Goal: Information Seeking & Learning: Understand process/instructions

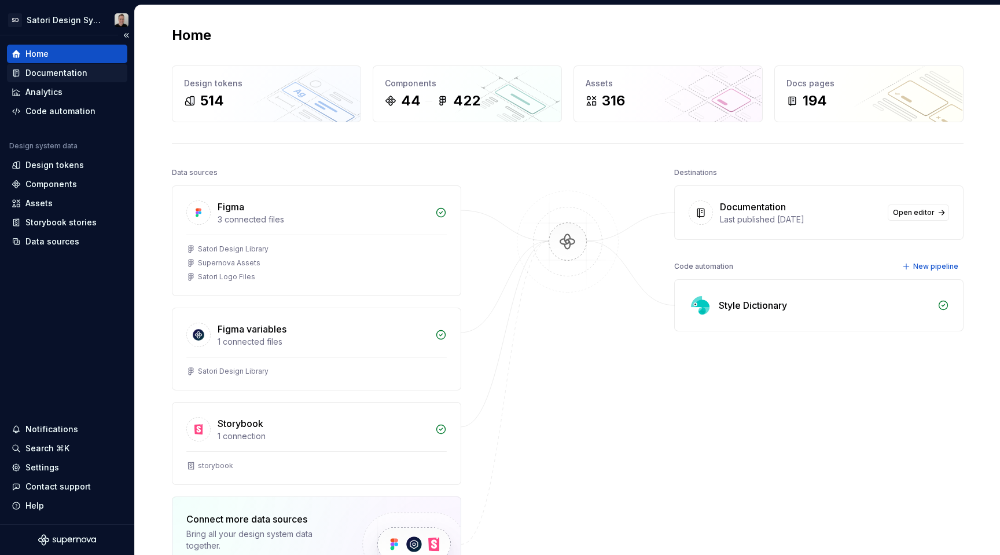
click at [61, 70] on div "Documentation" at bounding box center [56, 73] width 62 height 12
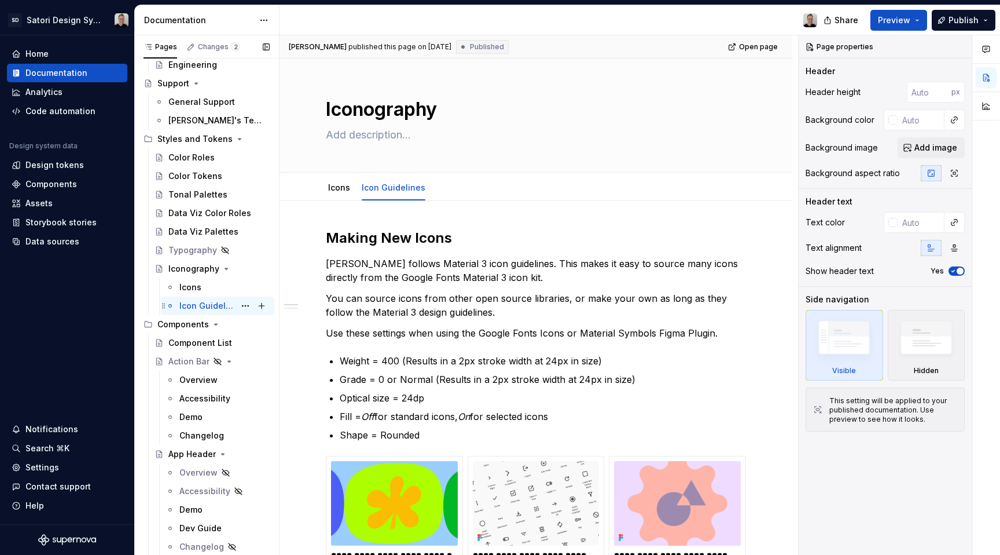
scroll to position [278, 0]
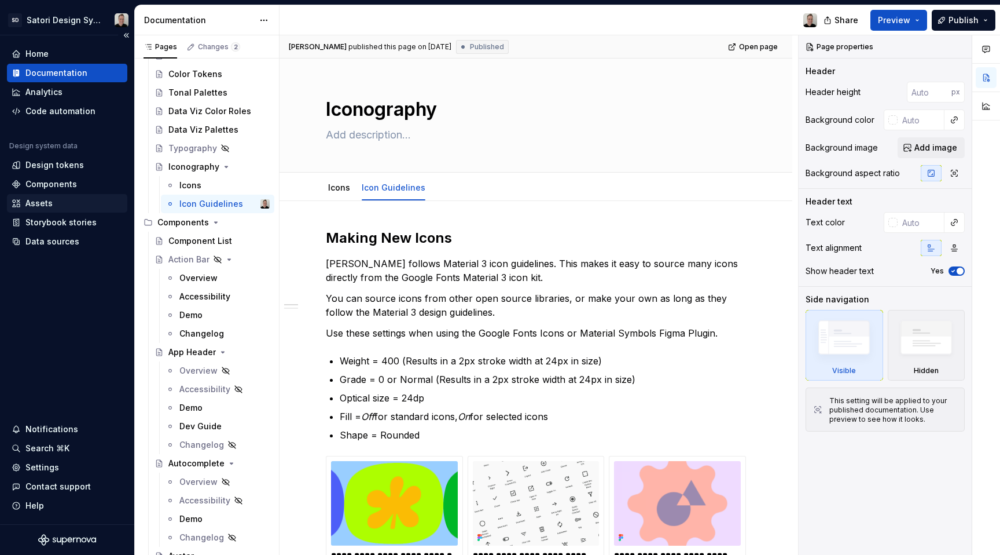
click at [41, 208] on div "Assets" at bounding box center [38, 203] width 27 height 12
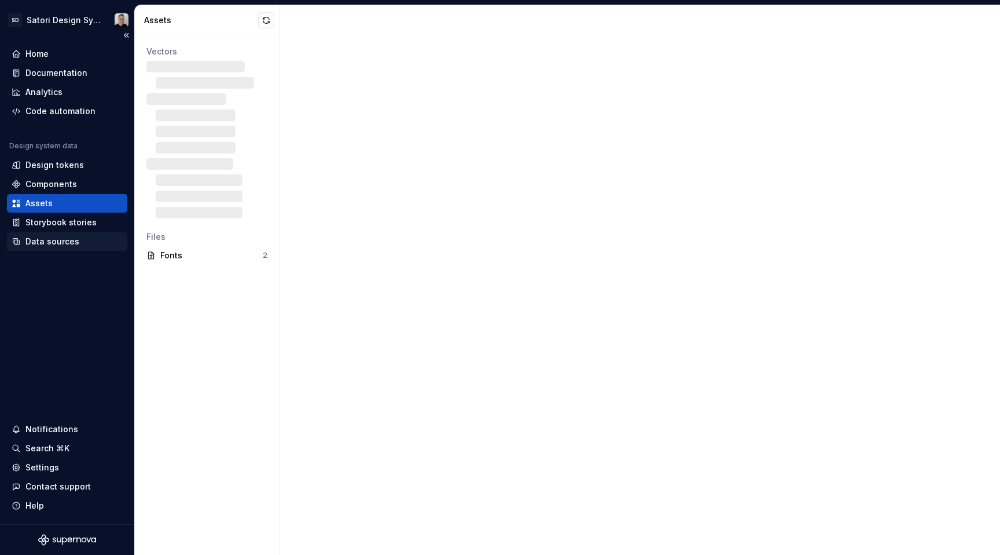
click at [47, 246] on div "Data sources" at bounding box center [52, 242] width 54 height 12
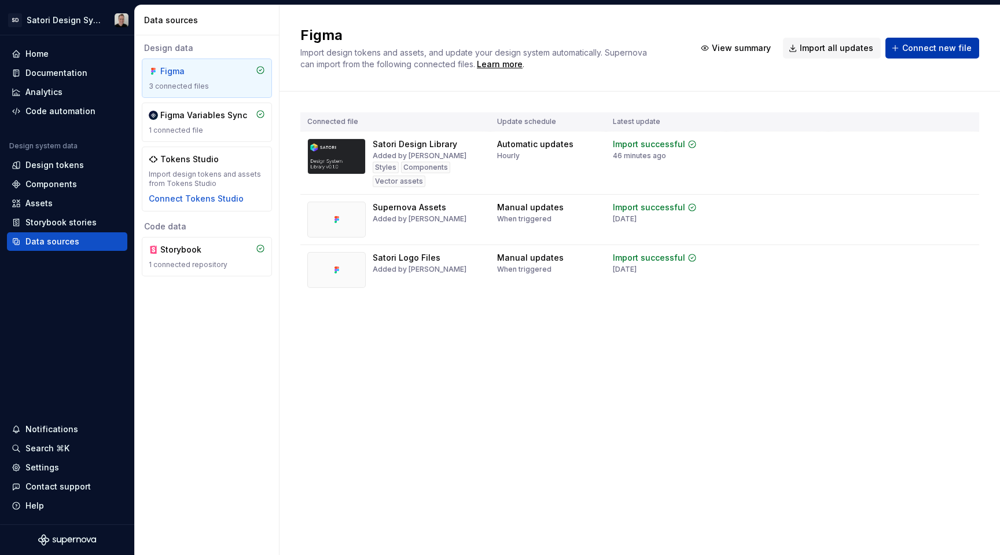
click at [903, 52] on button "Connect new file" at bounding box center [933, 48] width 94 height 21
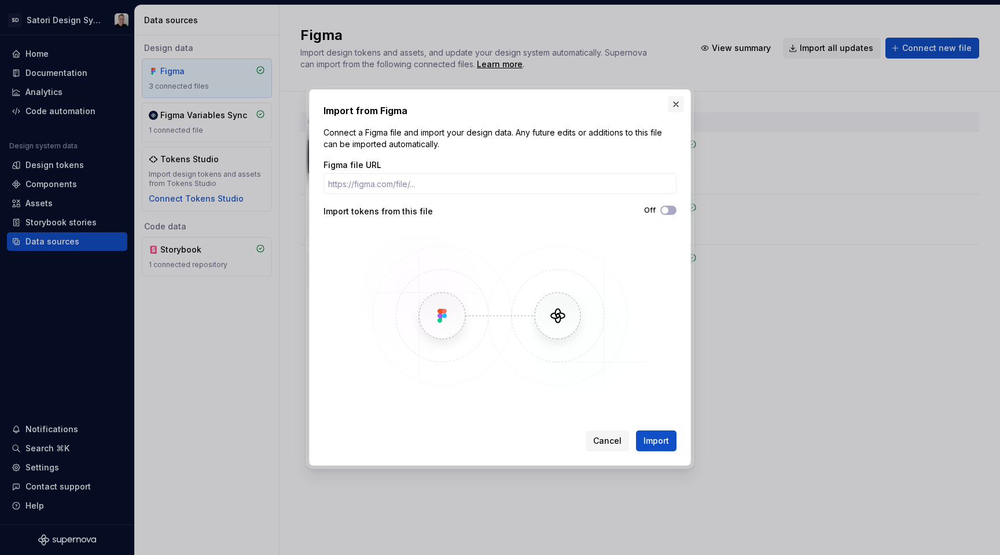
click at [674, 101] on button "button" at bounding box center [676, 104] width 16 height 16
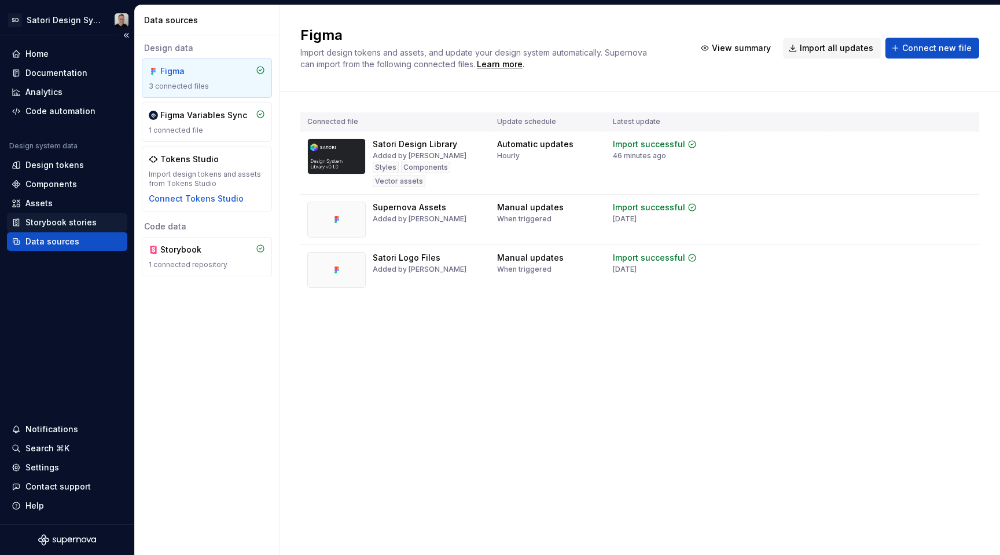
click at [63, 222] on div "Storybook stories" at bounding box center [60, 223] width 71 height 12
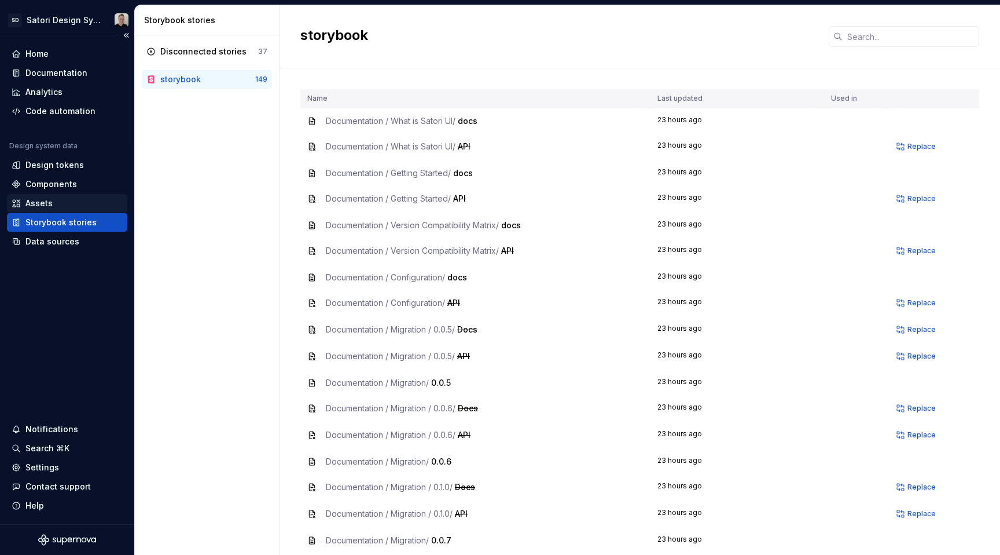
click at [39, 209] on div "Assets" at bounding box center [67, 203] width 120 height 19
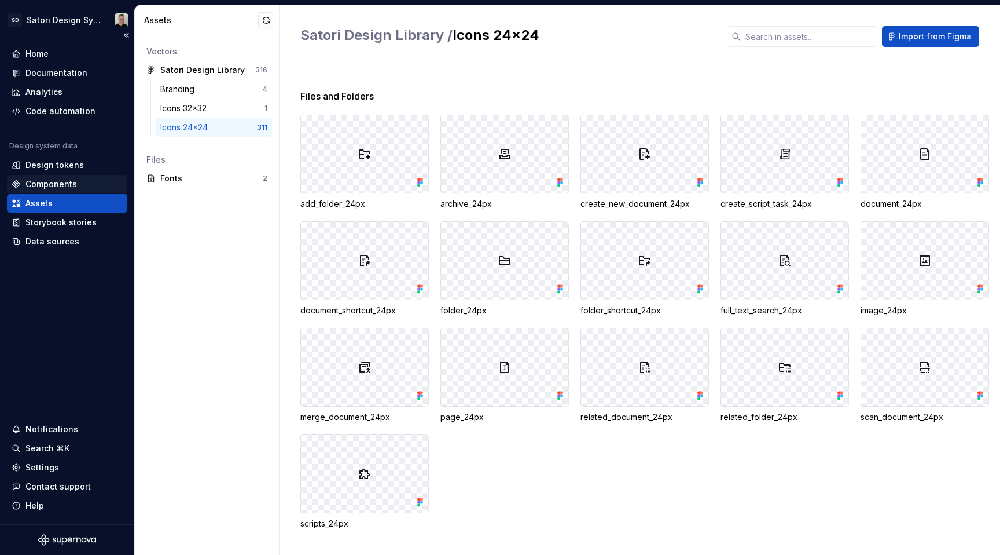
click at [32, 188] on div "Components" at bounding box center [51, 184] width 52 height 12
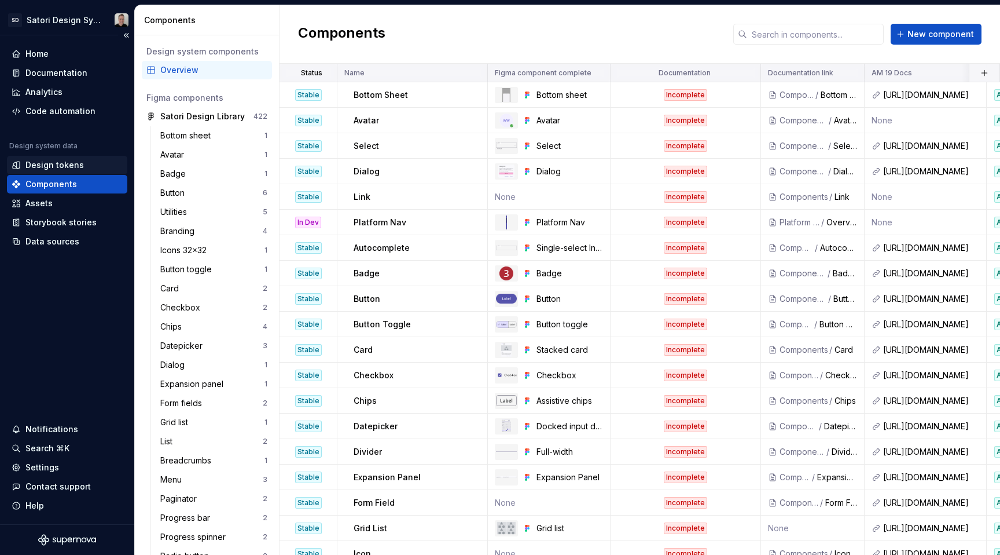
click at [33, 168] on div "Design tokens" at bounding box center [54, 165] width 58 height 12
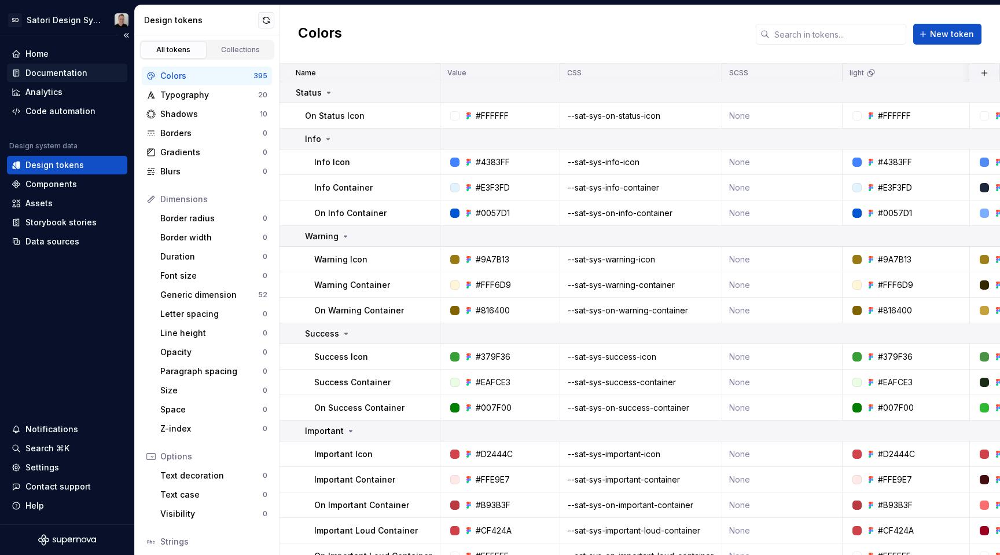
click at [61, 78] on div "Documentation" at bounding box center [56, 73] width 62 height 12
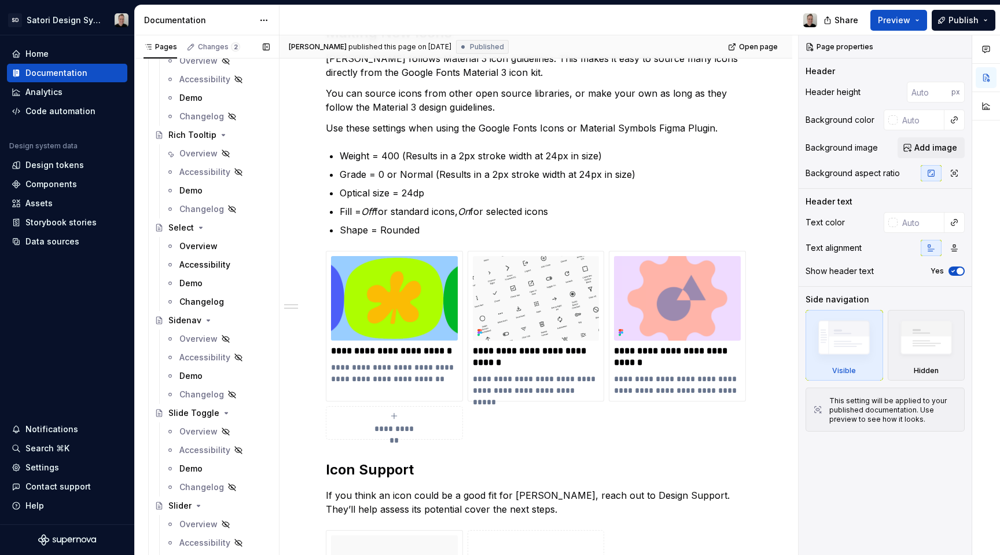
scroll to position [3064, 0]
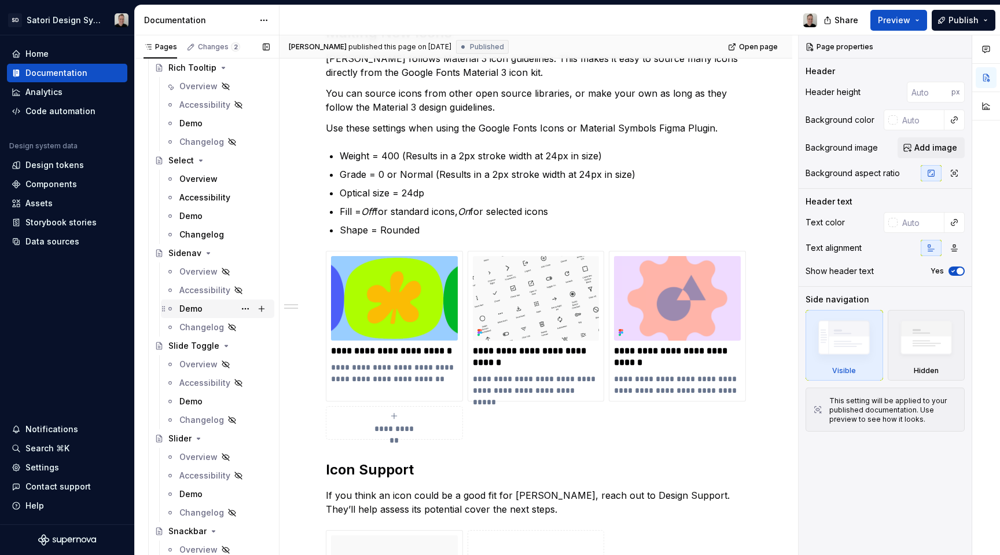
click at [196, 311] on div "Demo" at bounding box center [190, 309] width 23 height 12
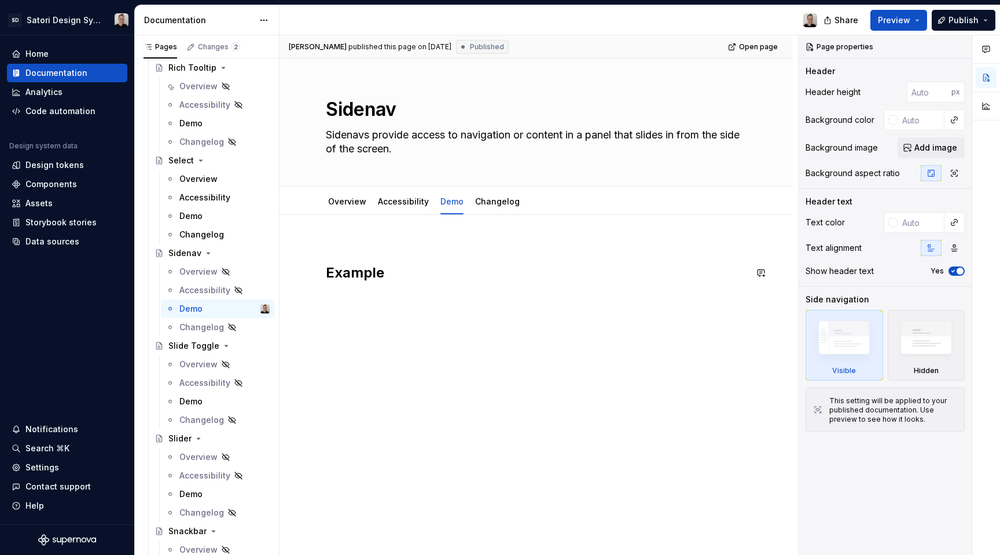
click at [631, 281] on div "Example" at bounding box center [536, 267] width 420 height 49
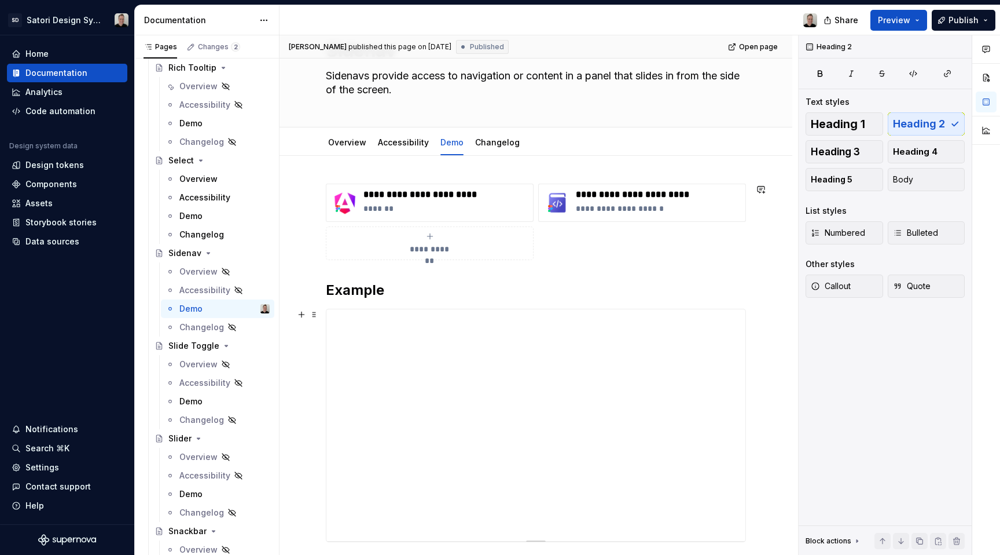
scroll to position [226, 0]
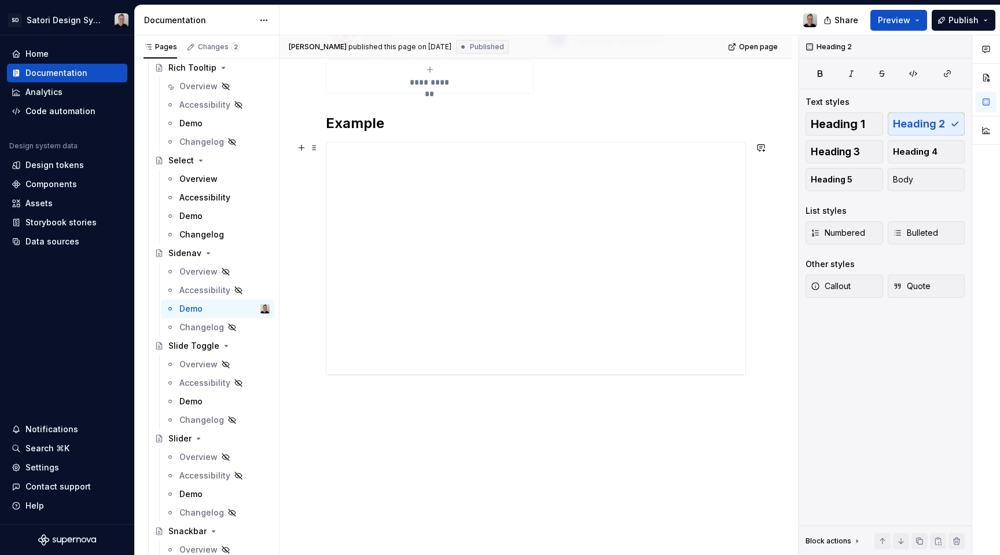
click at [763, 261] on div "**********" at bounding box center [536, 272] width 513 height 566
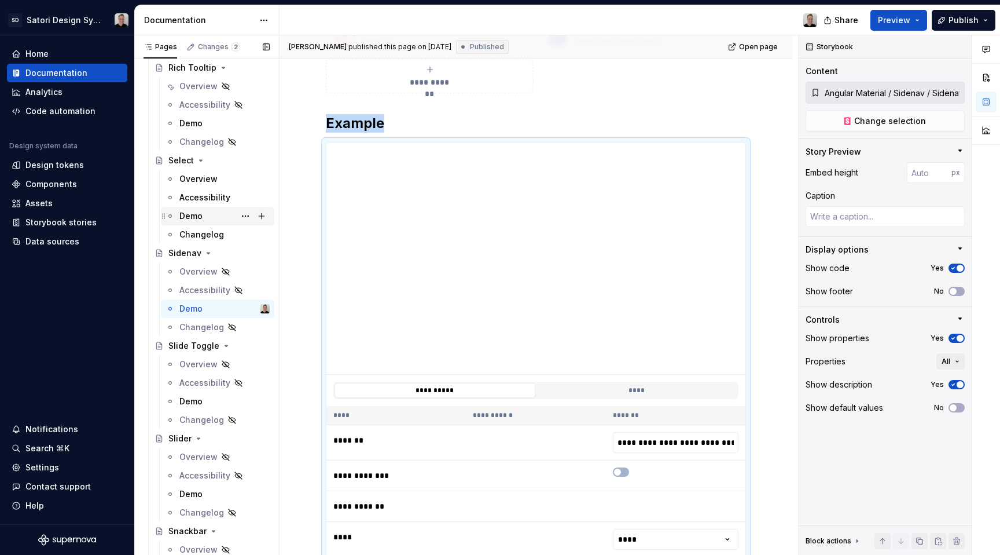
click at [208, 219] on div "Demo" at bounding box center [224, 216] width 90 height 16
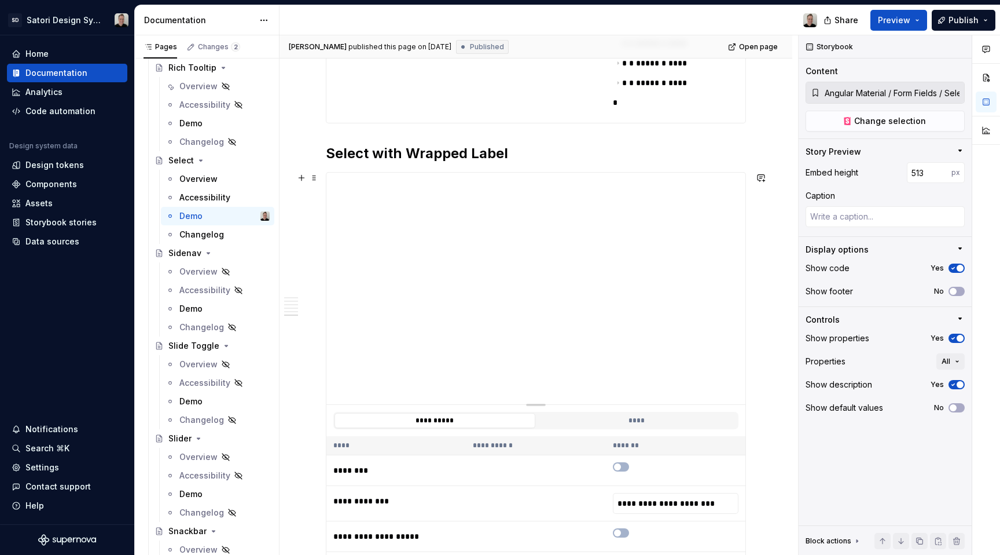
scroll to position [3650, 0]
type textarea "*"
type input "Angular Material / Form Fields / Select / Wrapped Label"
click at [958, 338] on span "button" at bounding box center [960, 338] width 7 height 7
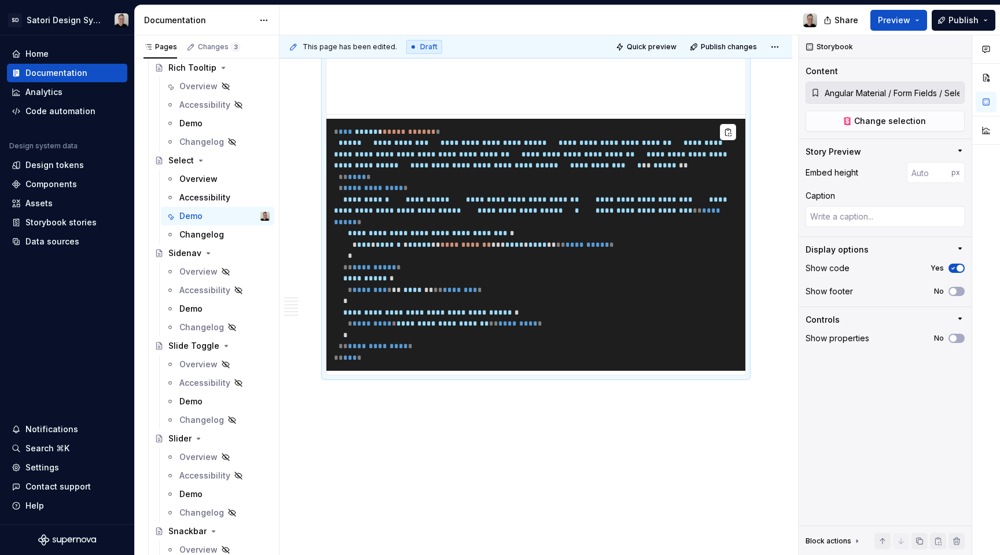
scroll to position [3723, 0]
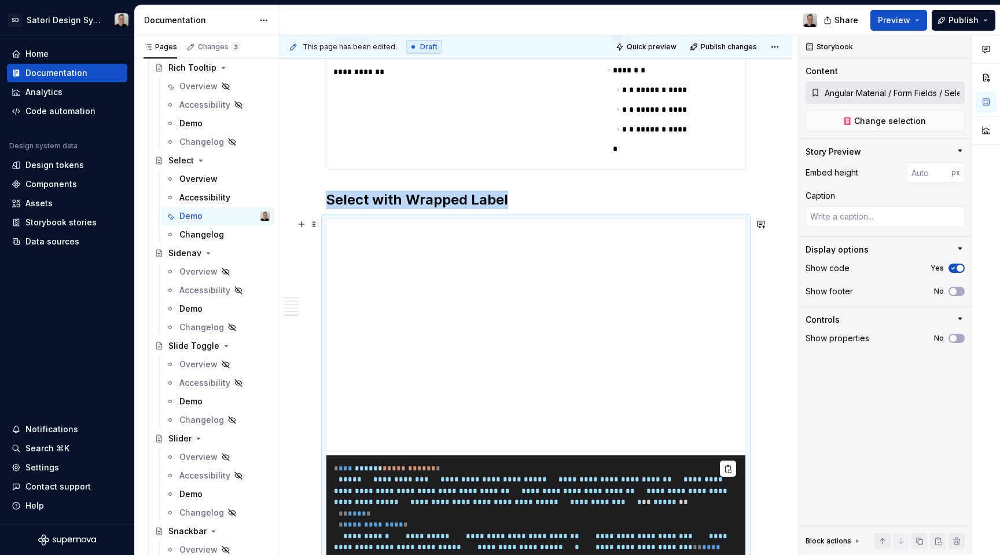
scroll to position [3604, 0]
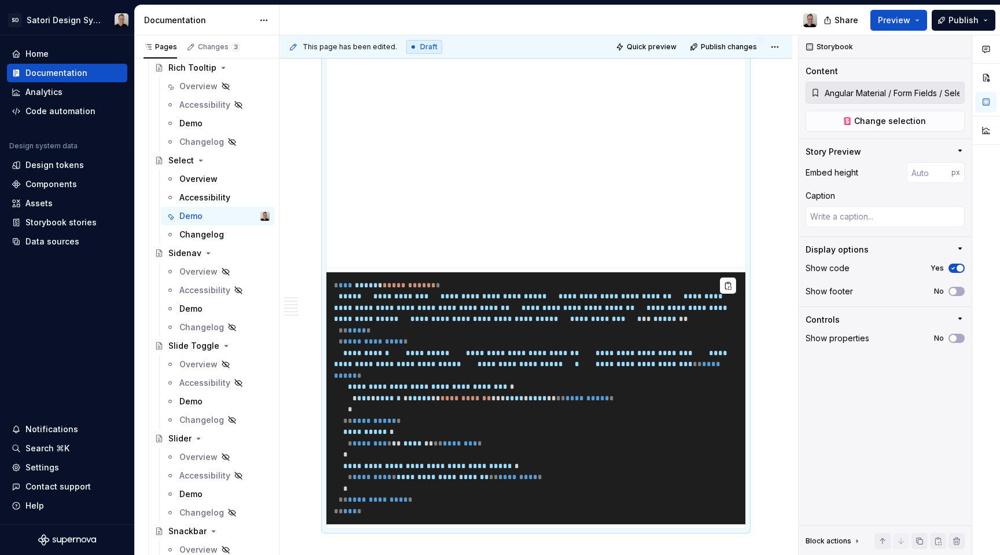
click at [553, 295] on pre "**********" at bounding box center [536, 398] width 419 height 252
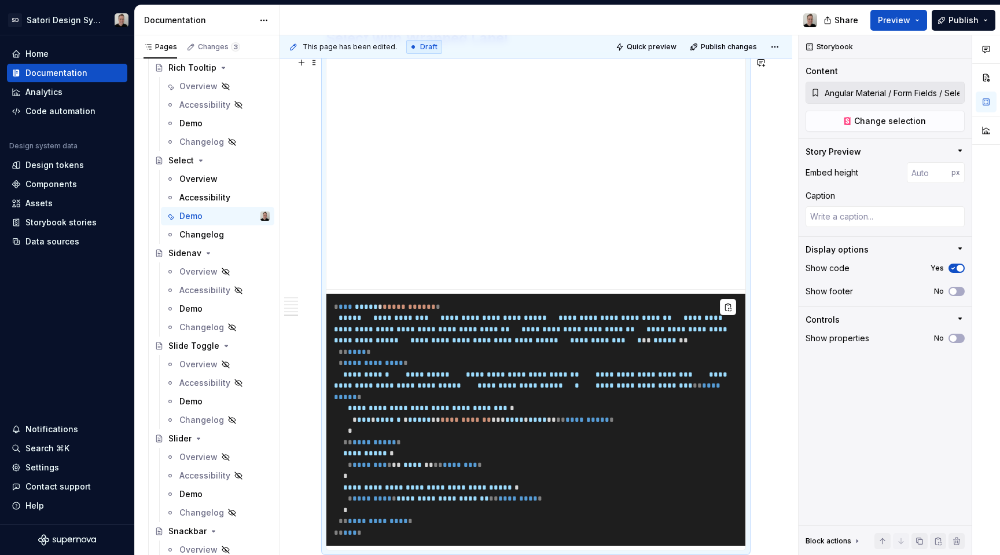
scroll to position [3659, 0]
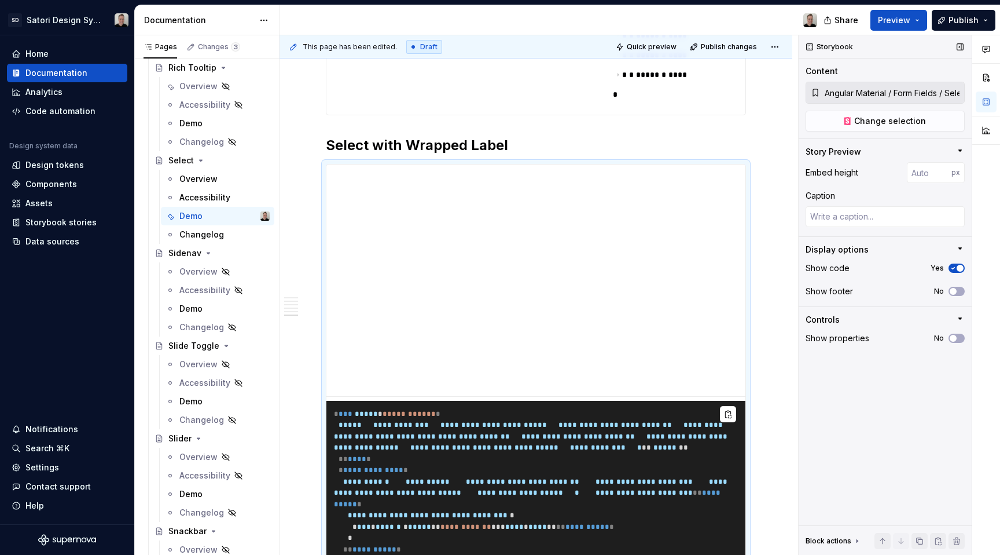
click at [950, 342] on div "No" at bounding box center [949, 337] width 31 height 9
click at [954, 339] on span "button" at bounding box center [953, 338] width 7 height 7
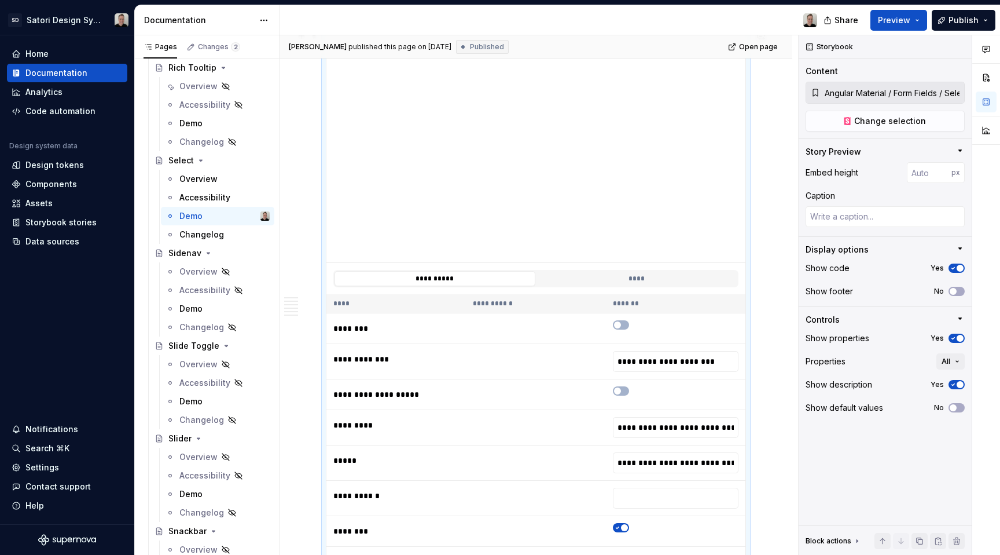
scroll to position [3789, 0]
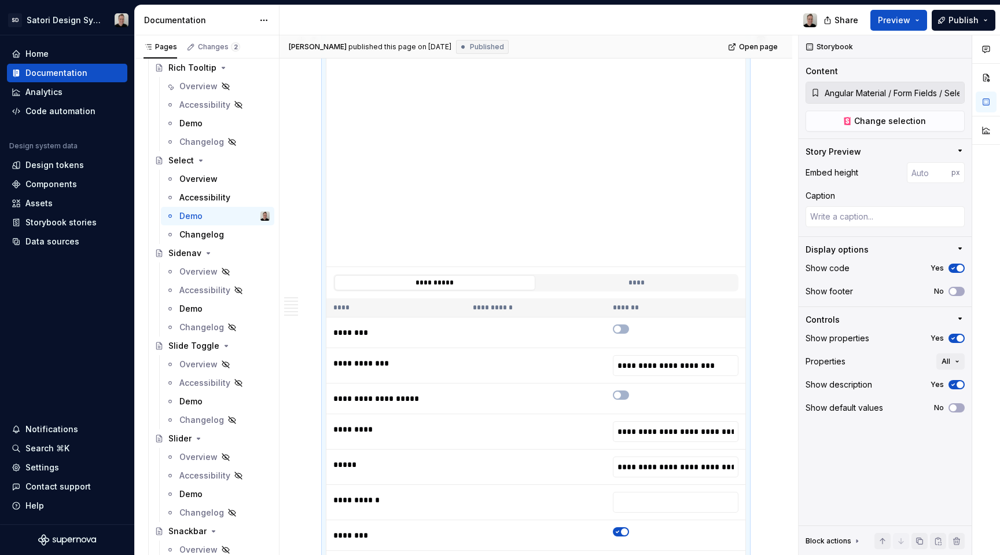
click at [780, 355] on div "**********" at bounding box center [539, 295] width 519 height 520
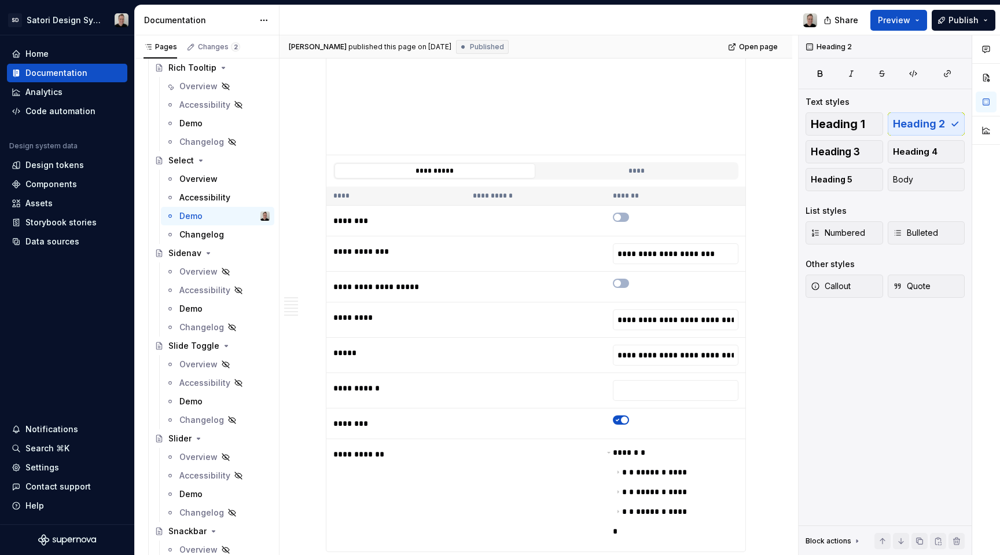
scroll to position [3872, 0]
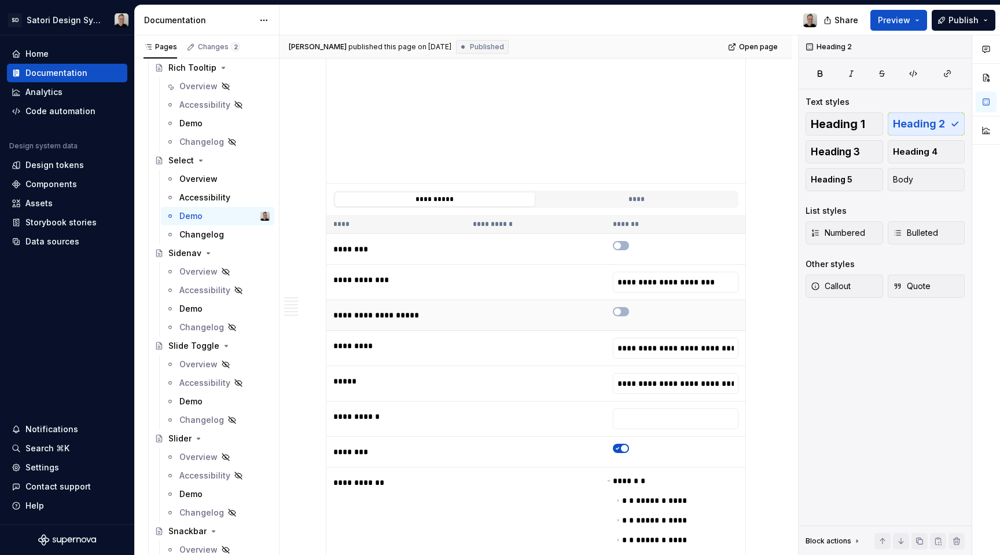
click at [727, 304] on td at bounding box center [676, 315] width 140 height 31
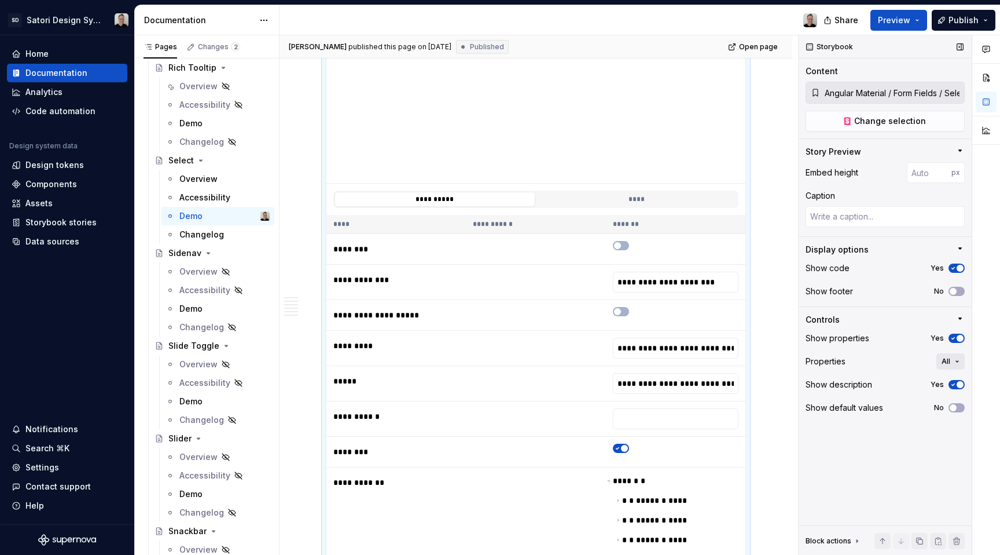
click at [955, 363] on button "All" at bounding box center [951, 361] width 28 height 16
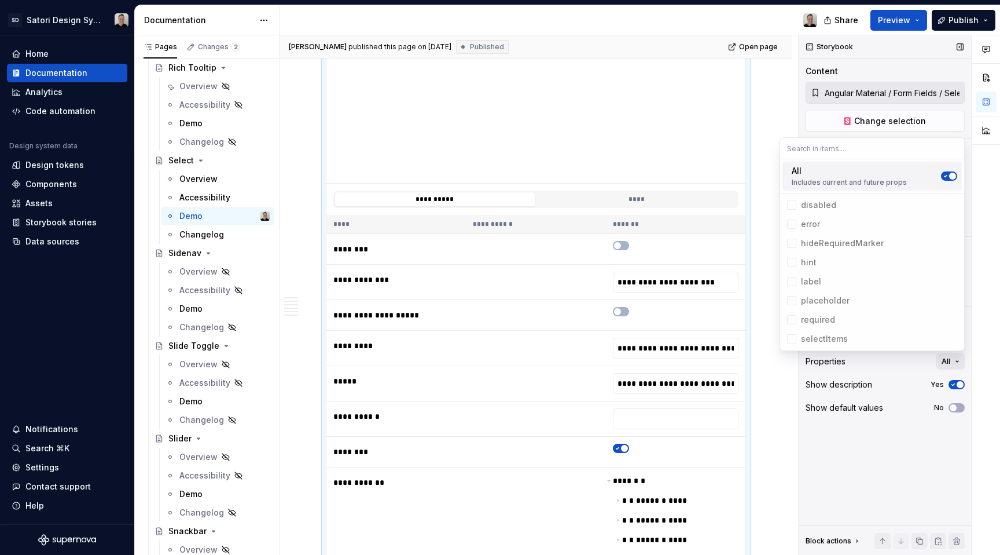
click at [955, 362] on button "All" at bounding box center [951, 361] width 28 height 16
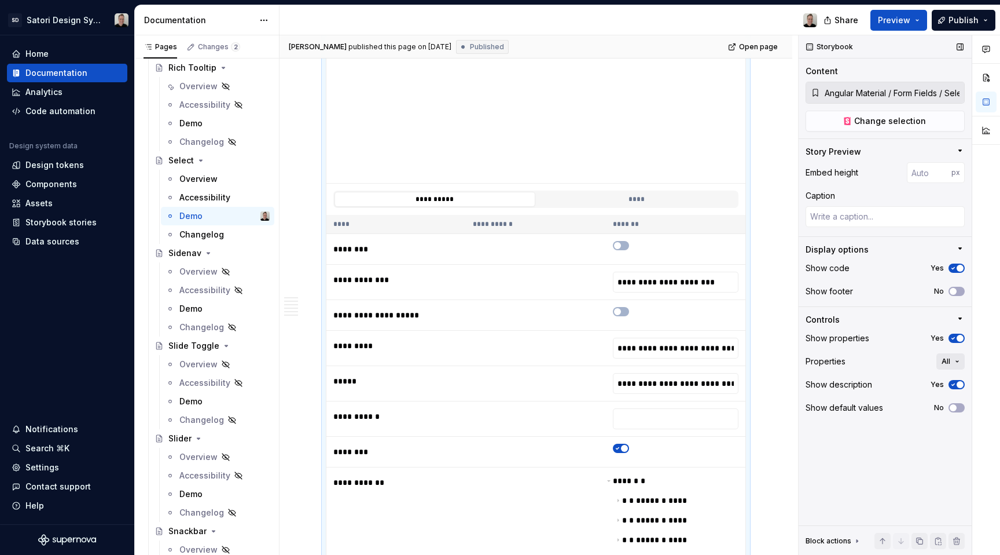
click at [955, 362] on button "All" at bounding box center [951, 361] width 28 height 16
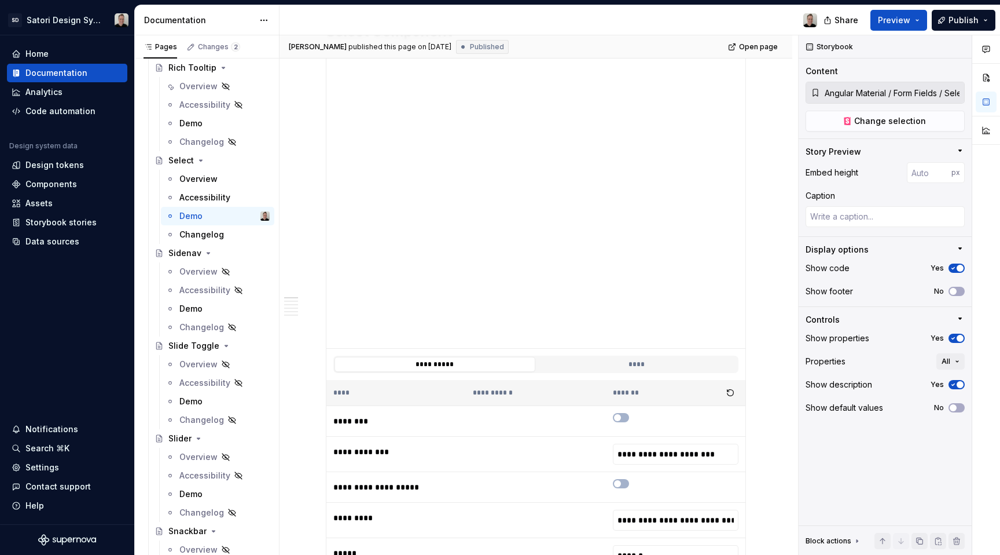
scroll to position [0, 0]
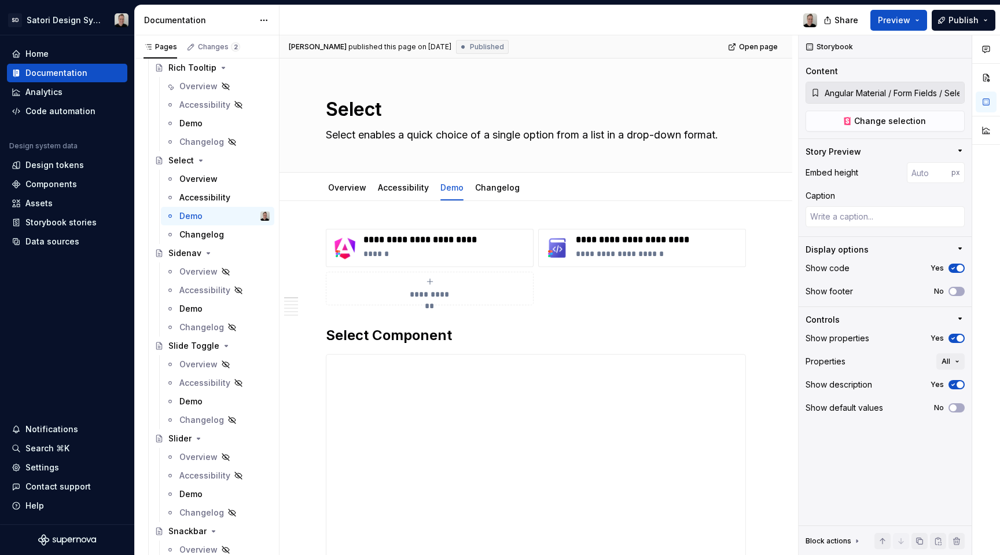
type textarea "*"
